Goal: Entertainment & Leisure: Browse casually

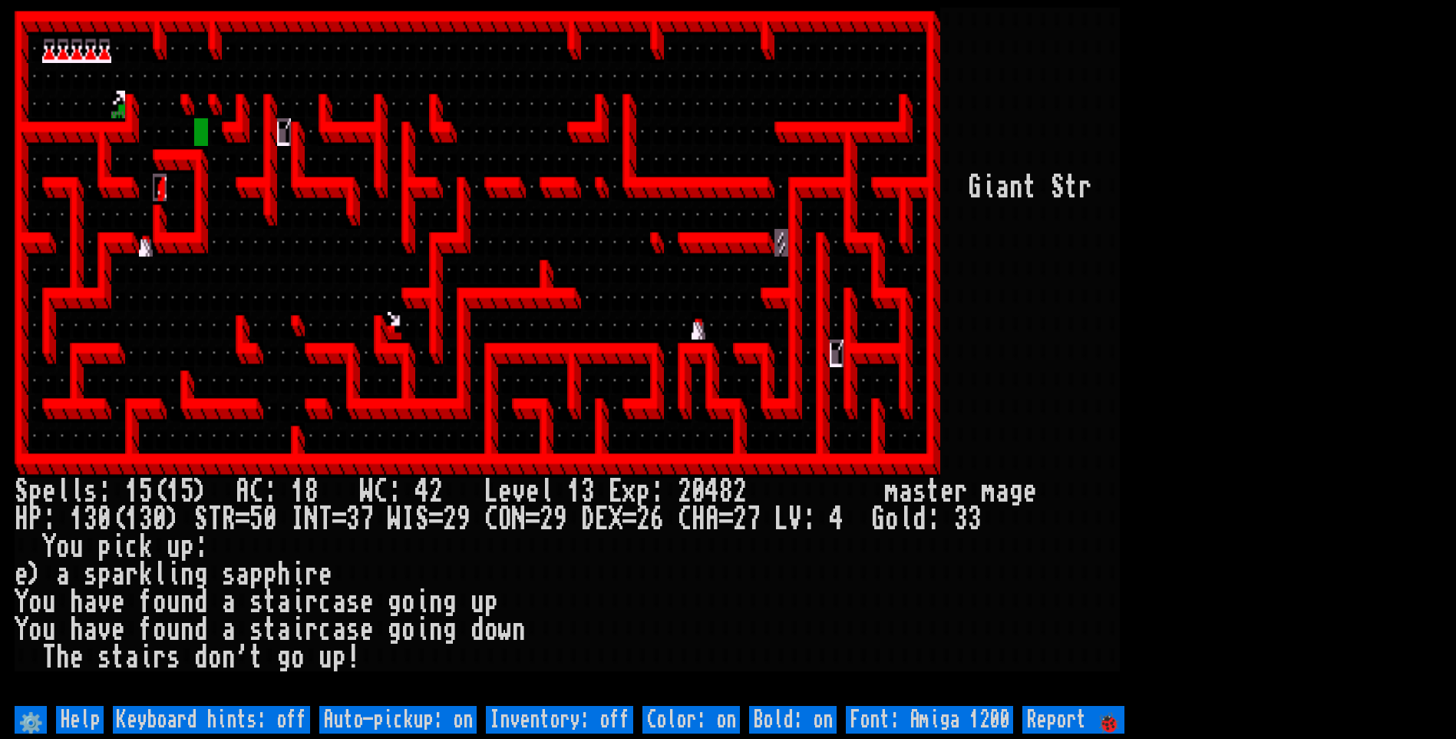
click at [400, 706] on off "Auto-pickup: on" at bounding box center [397, 720] width 157 height 28
type off "Auto-pickup: off"
